Goal: Task Accomplishment & Management: Manage account settings

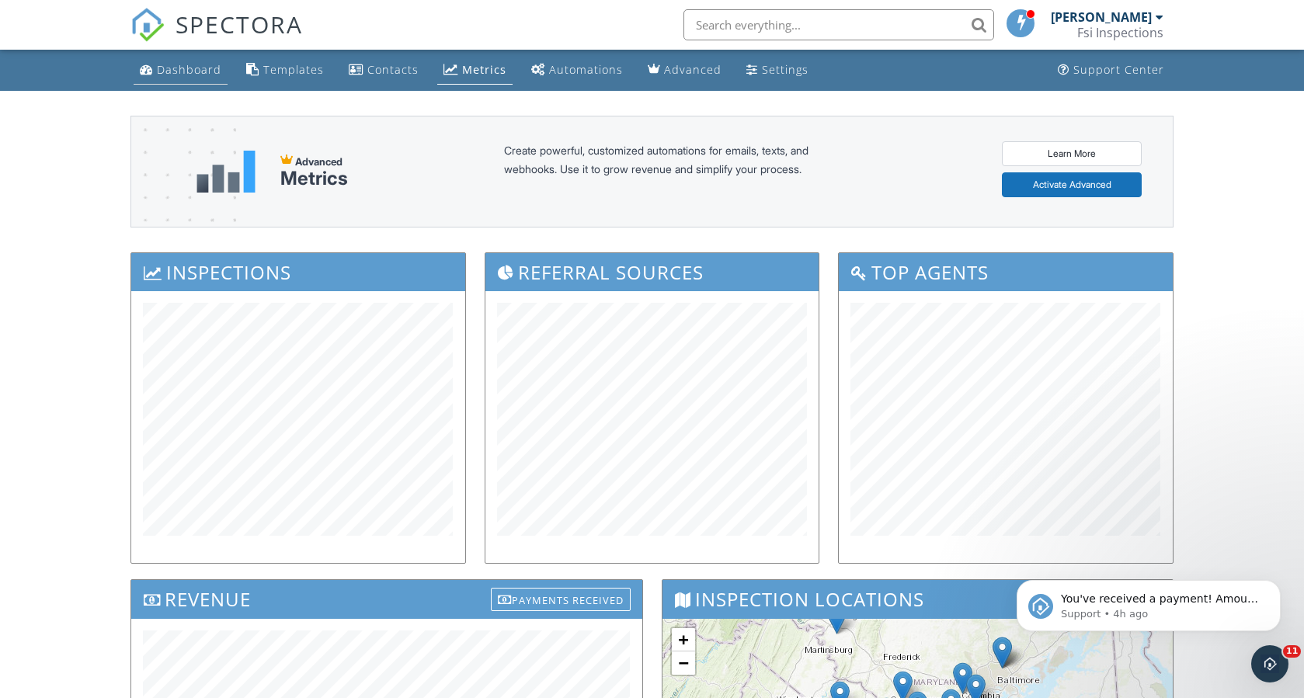
click at [195, 61] on link "Dashboard" at bounding box center [181, 70] width 94 height 29
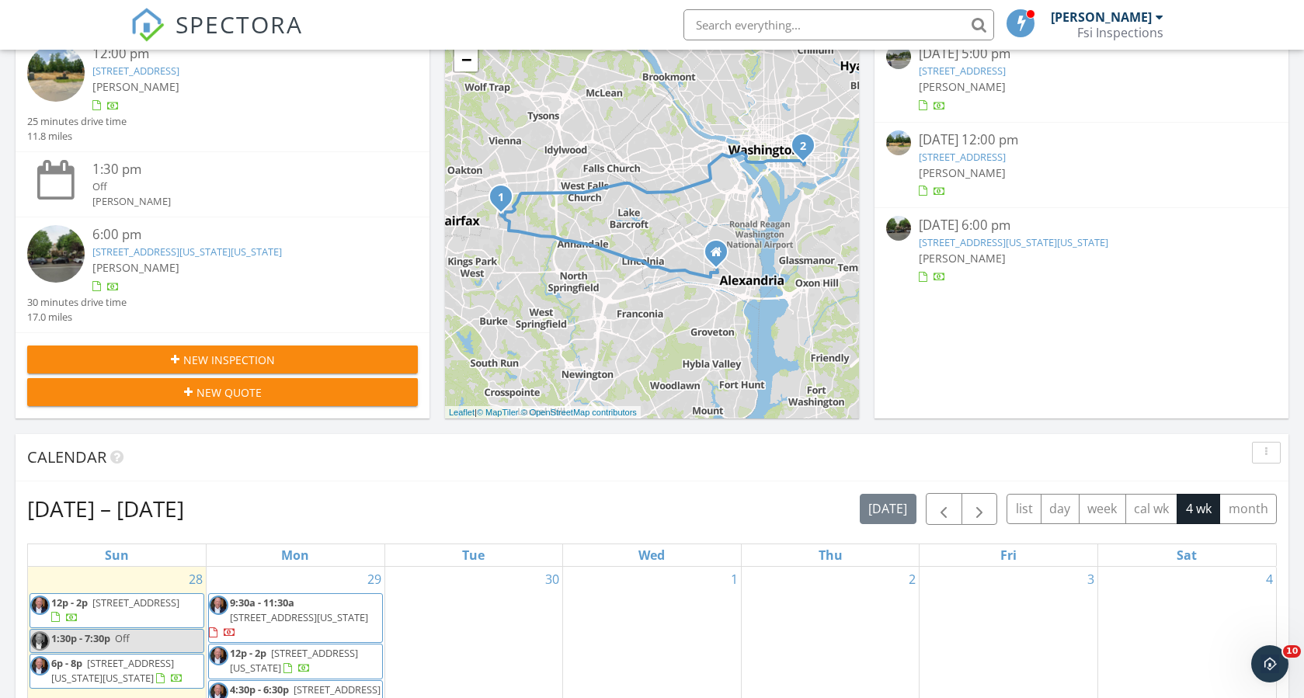
scroll to position [311, 0]
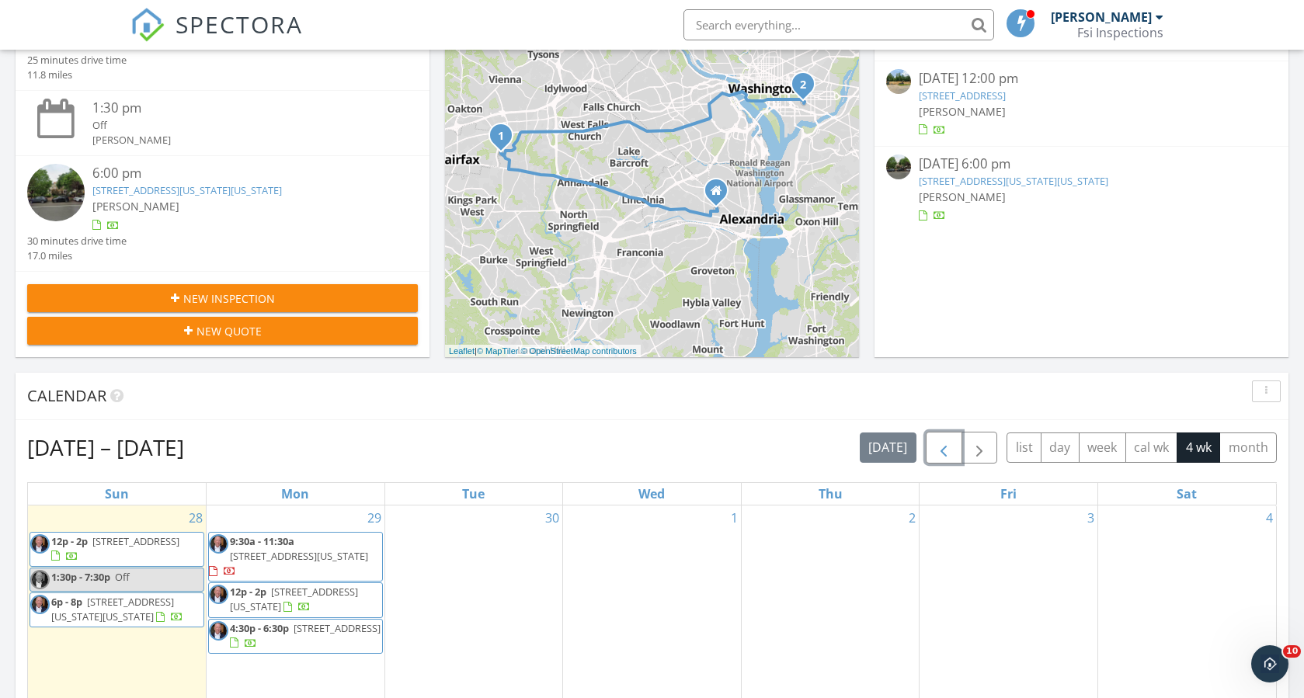
click at [934, 451] on span "button" at bounding box center [943, 448] width 19 height 19
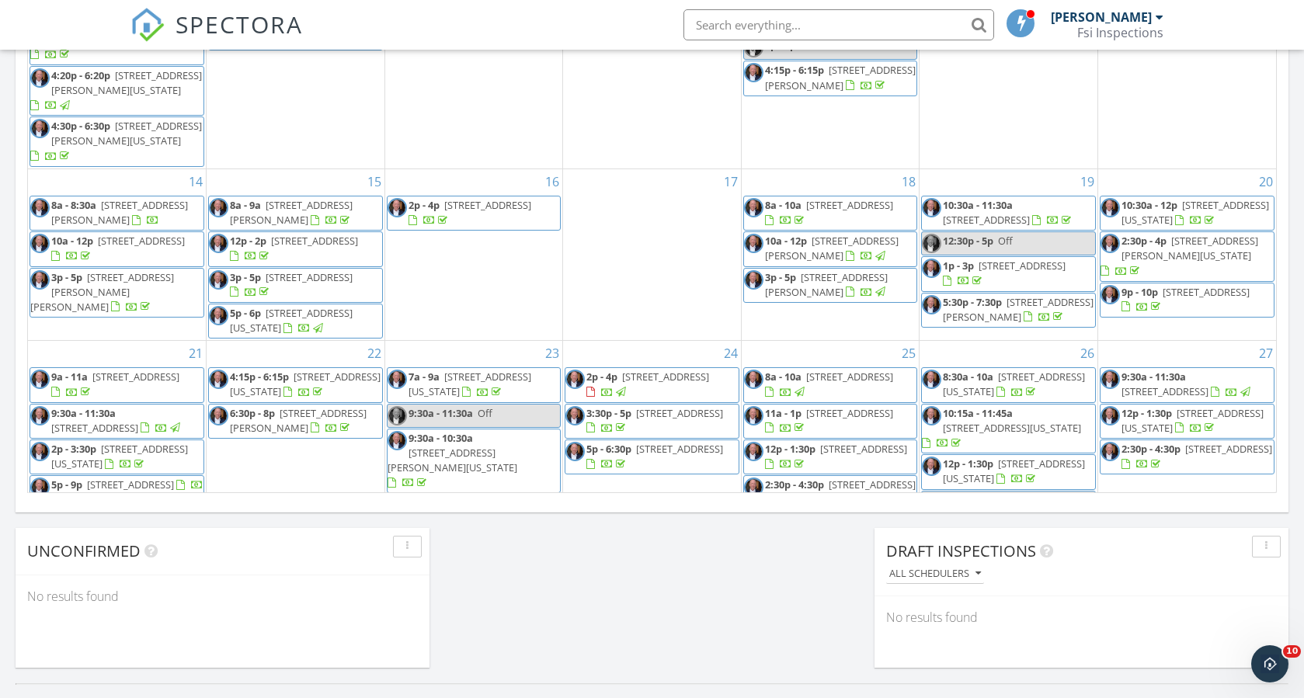
scroll to position [293, 0]
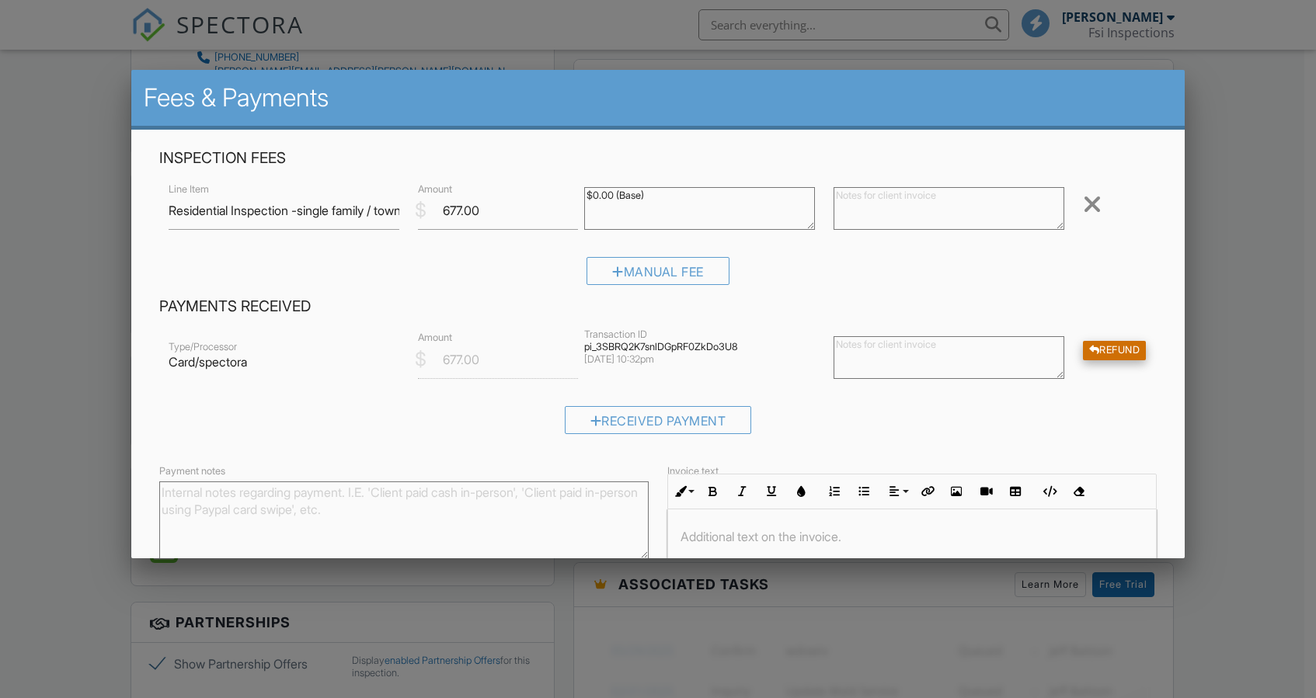
click at [1105, 357] on div "Refund" at bounding box center [1115, 350] width 64 height 19
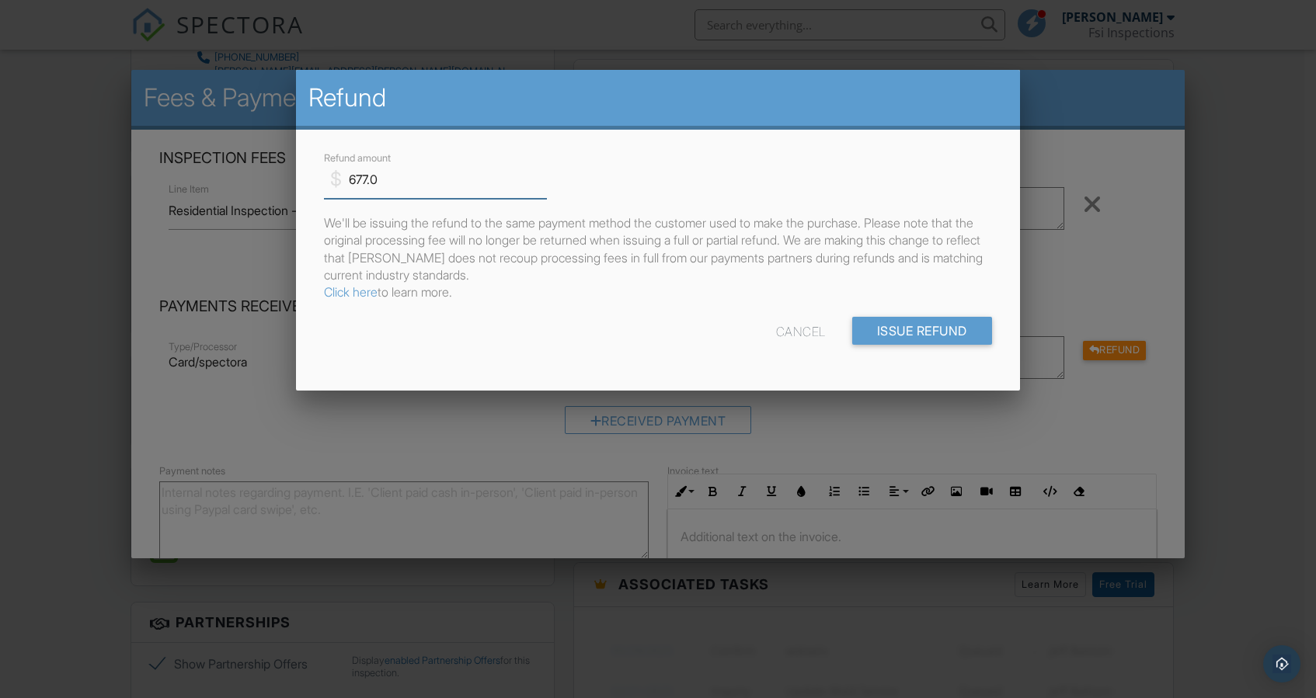
drag, startPoint x: 454, startPoint y: 176, endPoint x: 253, endPoint y: 187, distance: 200.7
click at [253, 187] on body "SPECTORA Marc Leon Fsi Inspections Role: Inspector Change Role Dashboard New In…" at bounding box center [652, 543] width 1304 height 2713
type input "200"
click at [905, 327] on input "Issue Refund" at bounding box center [922, 331] width 140 height 28
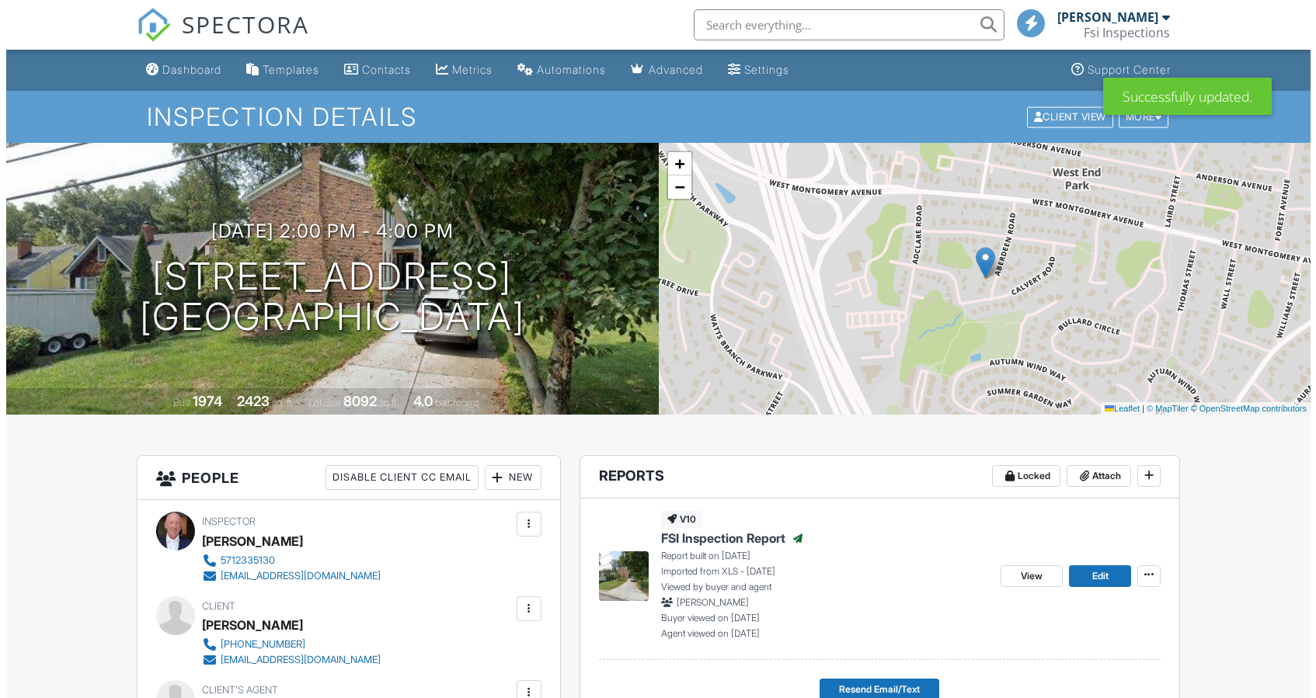
scroll to position [813, 0]
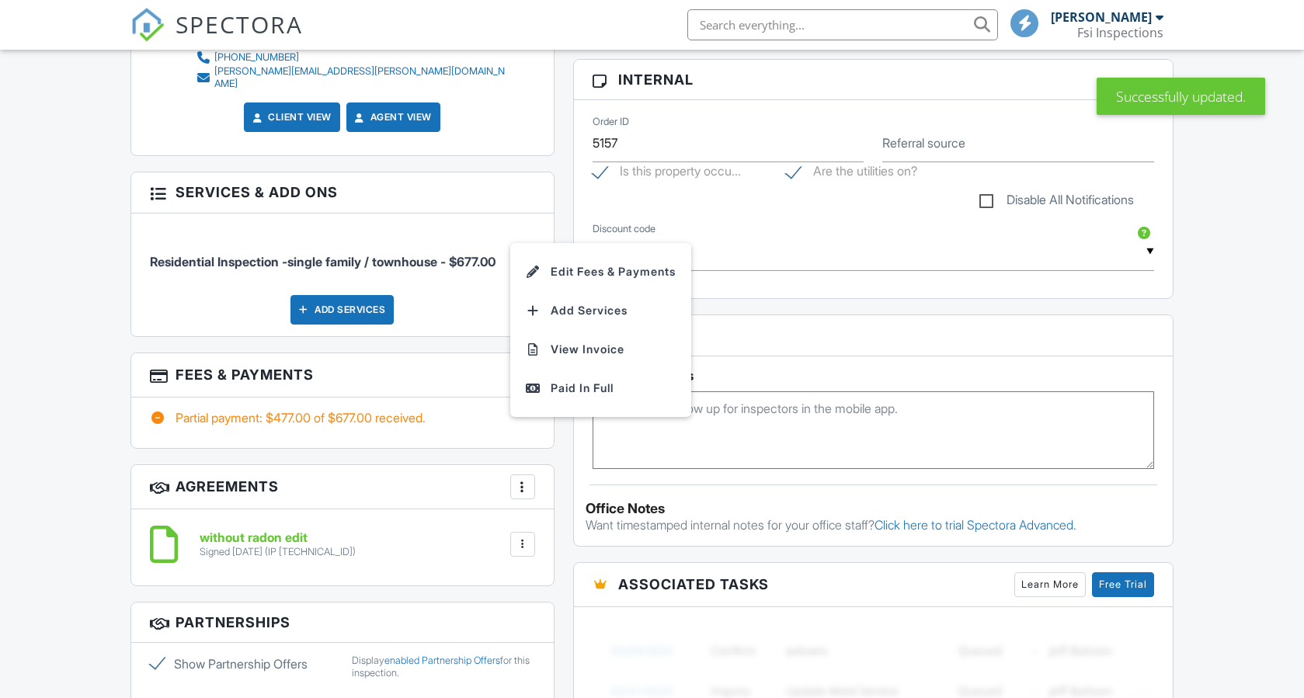
click at [594, 252] on li "Edit Fees & Payments" at bounding box center [601, 271] width 162 height 39
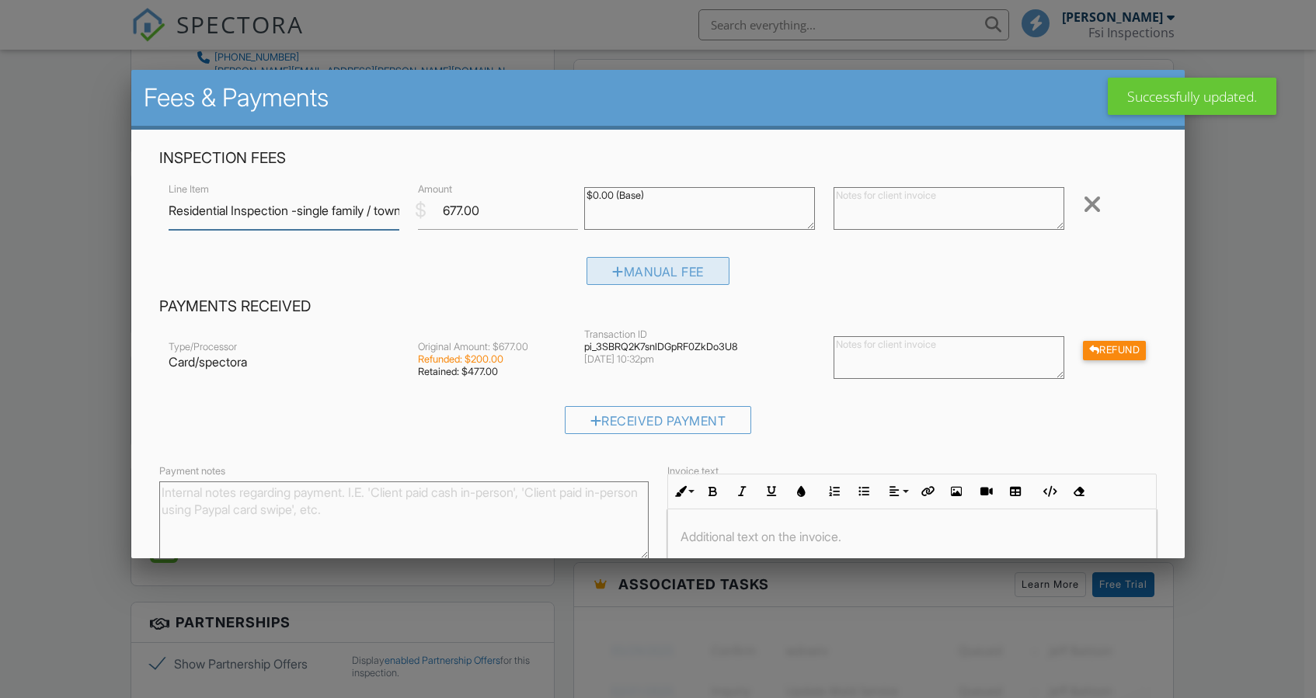
scroll to position [0, 0]
drag, startPoint x: 475, startPoint y: 211, endPoint x: 381, endPoint y: 221, distance: 94.5
click at [381, 221] on div "Line Item Residential Inspection -single family / townhouse $ Amount 677.00 $0.…" at bounding box center [657, 210] width 997 height 62
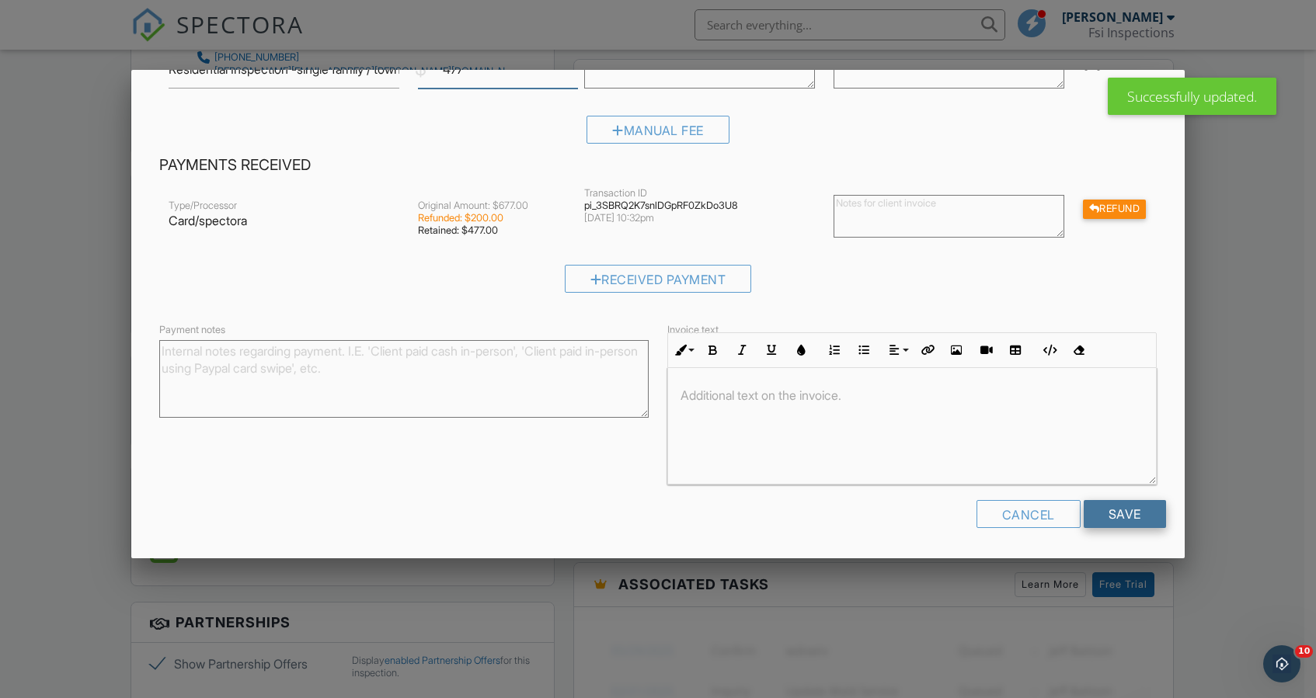
type input "477"
click at [1126, 520] on input "Save" at bounding box center [1125, 514] width 82 height 28
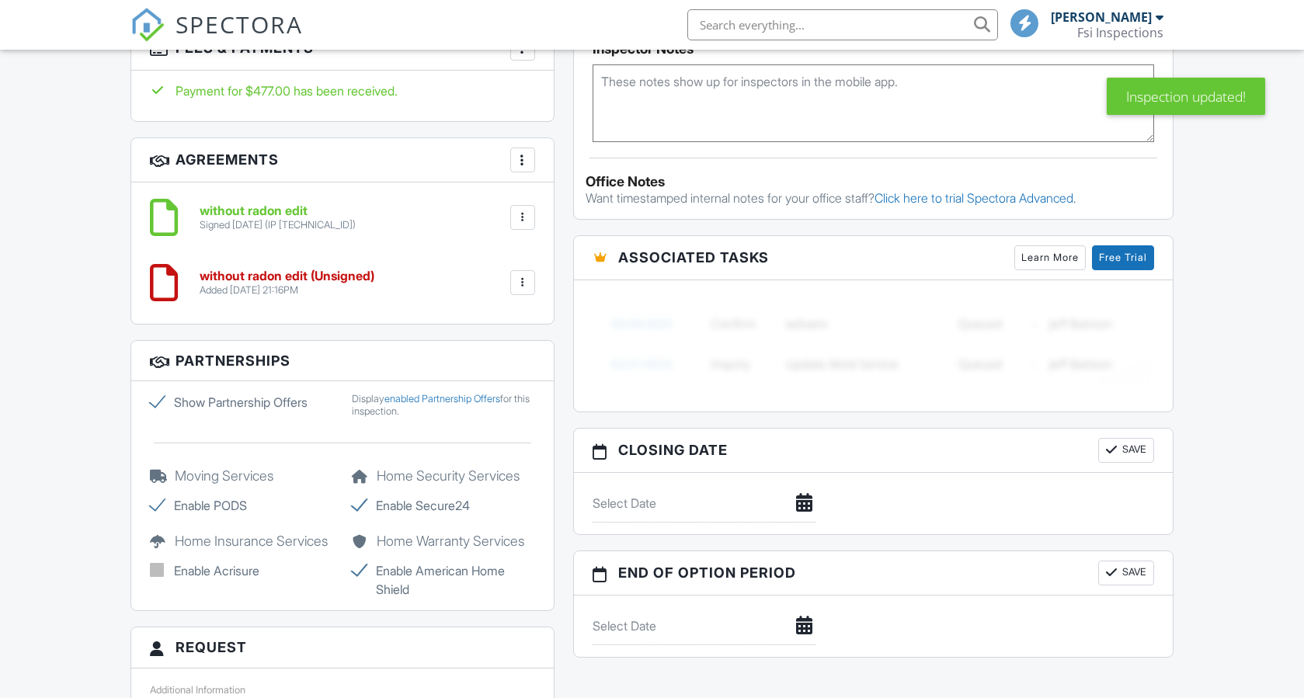
click at [527, 275] on div at bounding box center [523, 283] width 16 height 16
click at [466, 384] on li "Delete" at bounding box center [481, 403] width 89 height 39
